Goal: Task Accomplishment & Management: Manage account settings

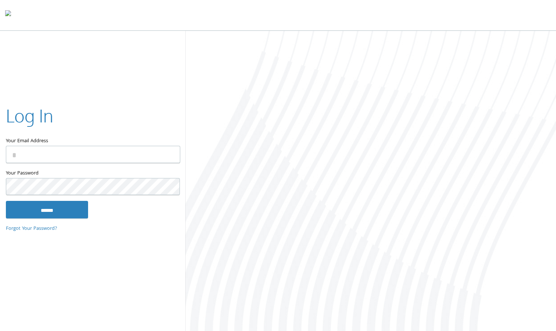
type input "**********"
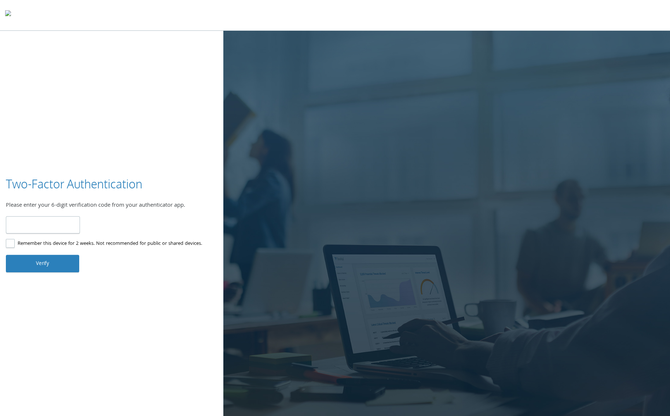
type input "******"
click at [50, 258] on button "Verify" at bounding box center [42, 264] width 73 height 18
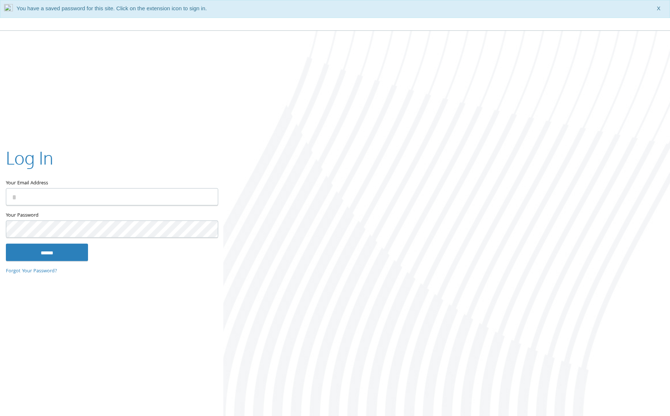
type input "**********"
